Goal: Obtain resource: Obtain resource

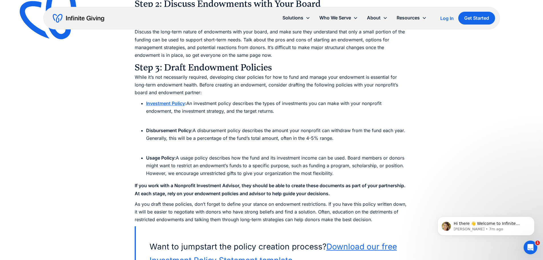
scroll to position [2427, 0]
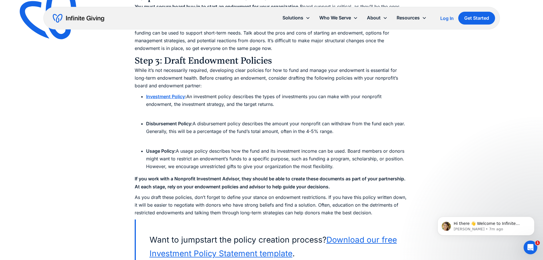
click at [159, 96] on strong "Investment Policy" at bounding box center [165, 97] width 39 height 6
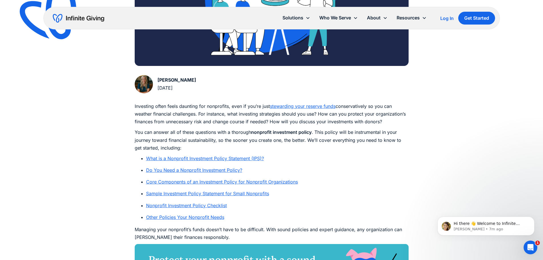
scroll to position [257, 0]
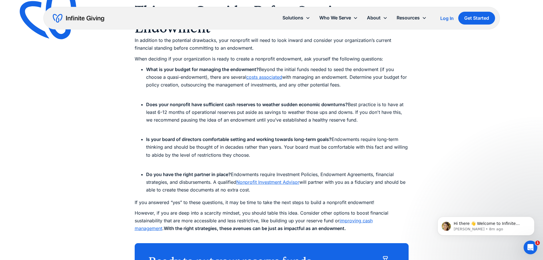
scroll to position [1810, 0]
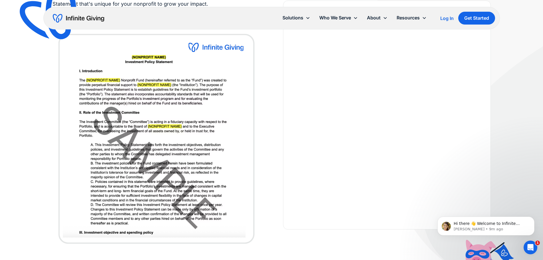
scroll to position [143, 0]
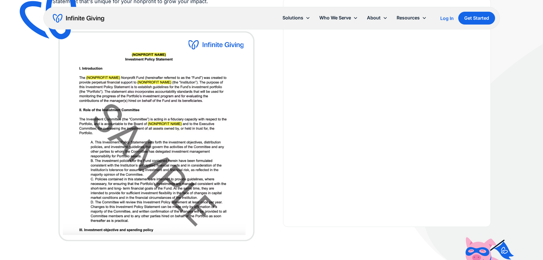
scroll to position [143, 0]
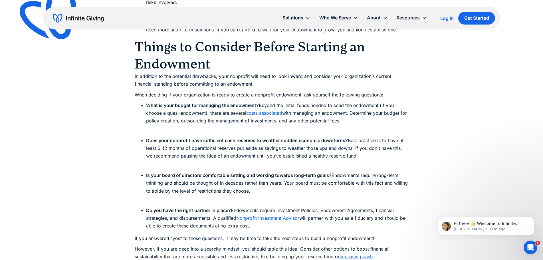
scroll to position [1764, 0]
